Goal: Information Seeking & Learning: Learn about a topic

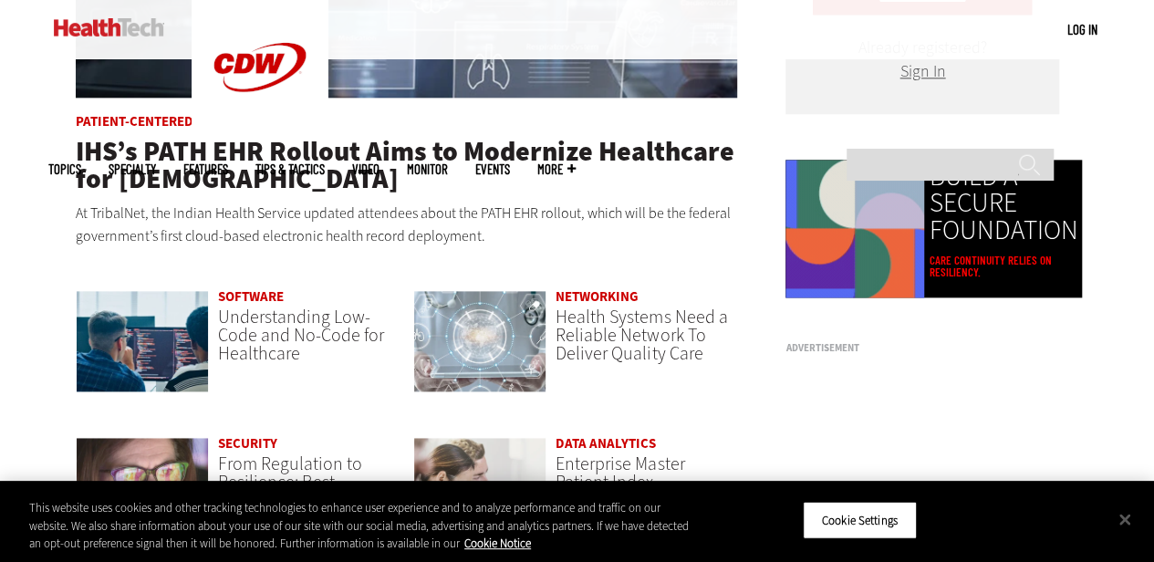
scroll to position [1185, 0]
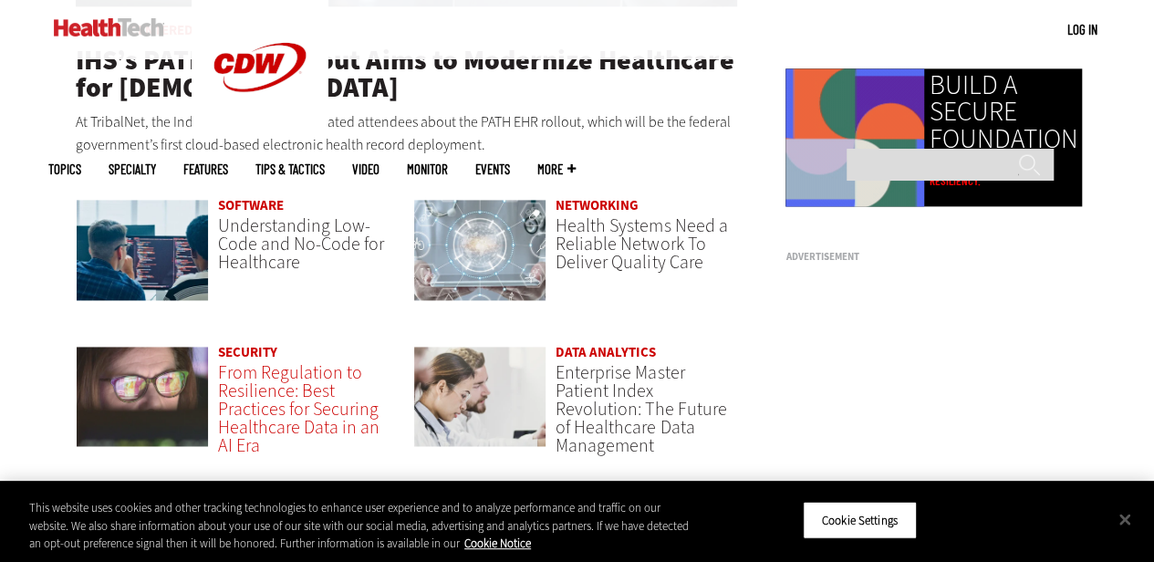
click at [258, 375] on span "From Regulation to Resilience: Best Practices for Securing Healthcare Data in a…" at bounding box center [298, 409] width 161 height 98
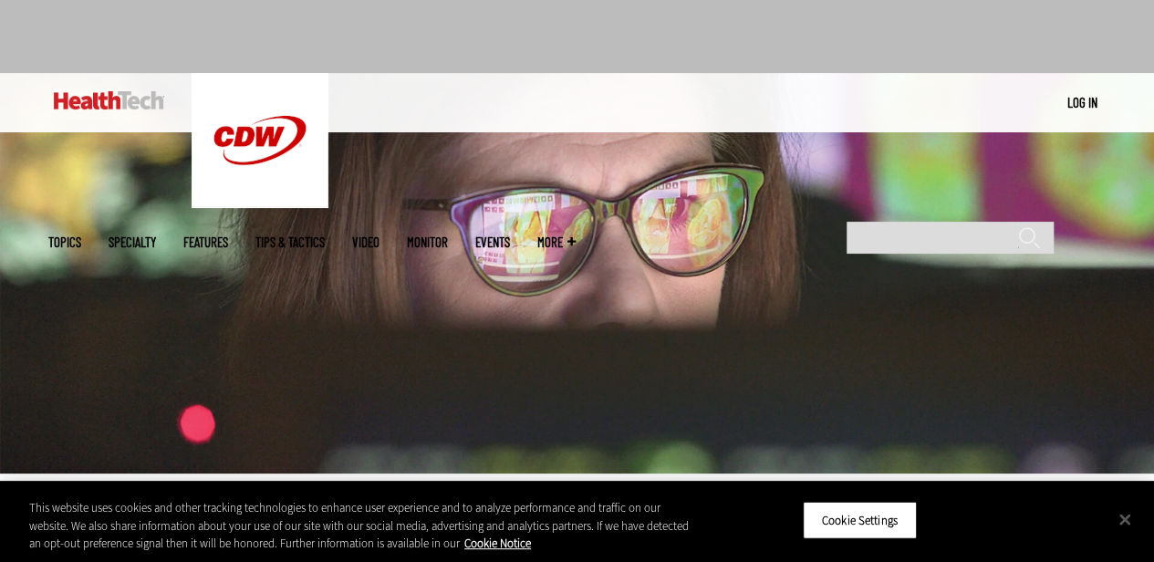
scroll to position [456, 0]
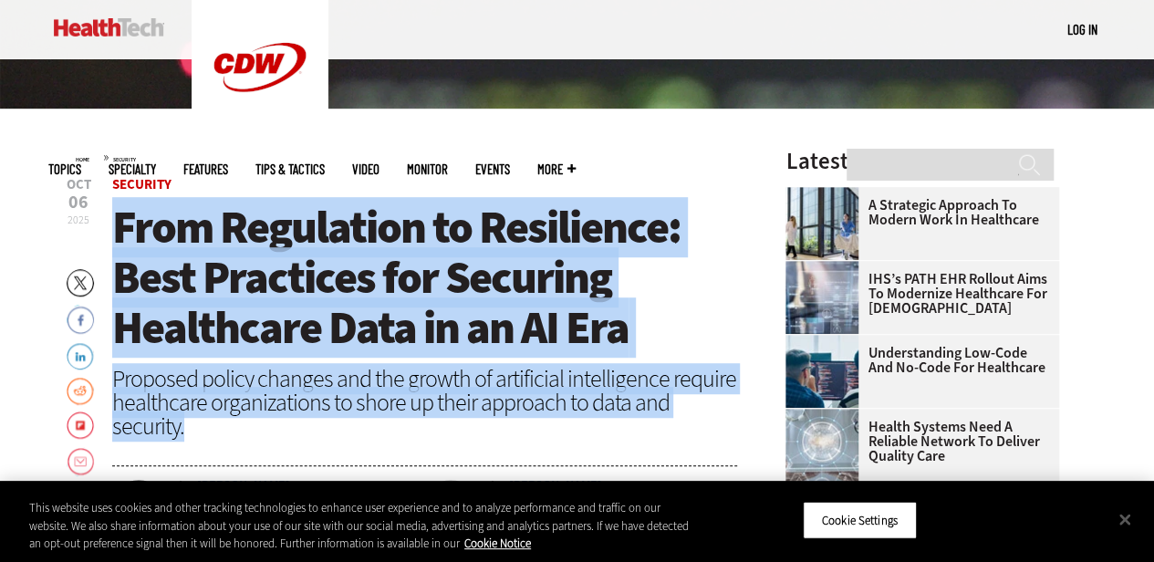
drag, startPoint x: 192, startPoint y: 431, endPoint x: 104, endPoint y: 237, distance: 213.1
copy header "From Regulation to Resilience: Best Practices for Securing Healthcare Data in a…"
